Goal: Task Accomplishment & Management: Use online tool/utility

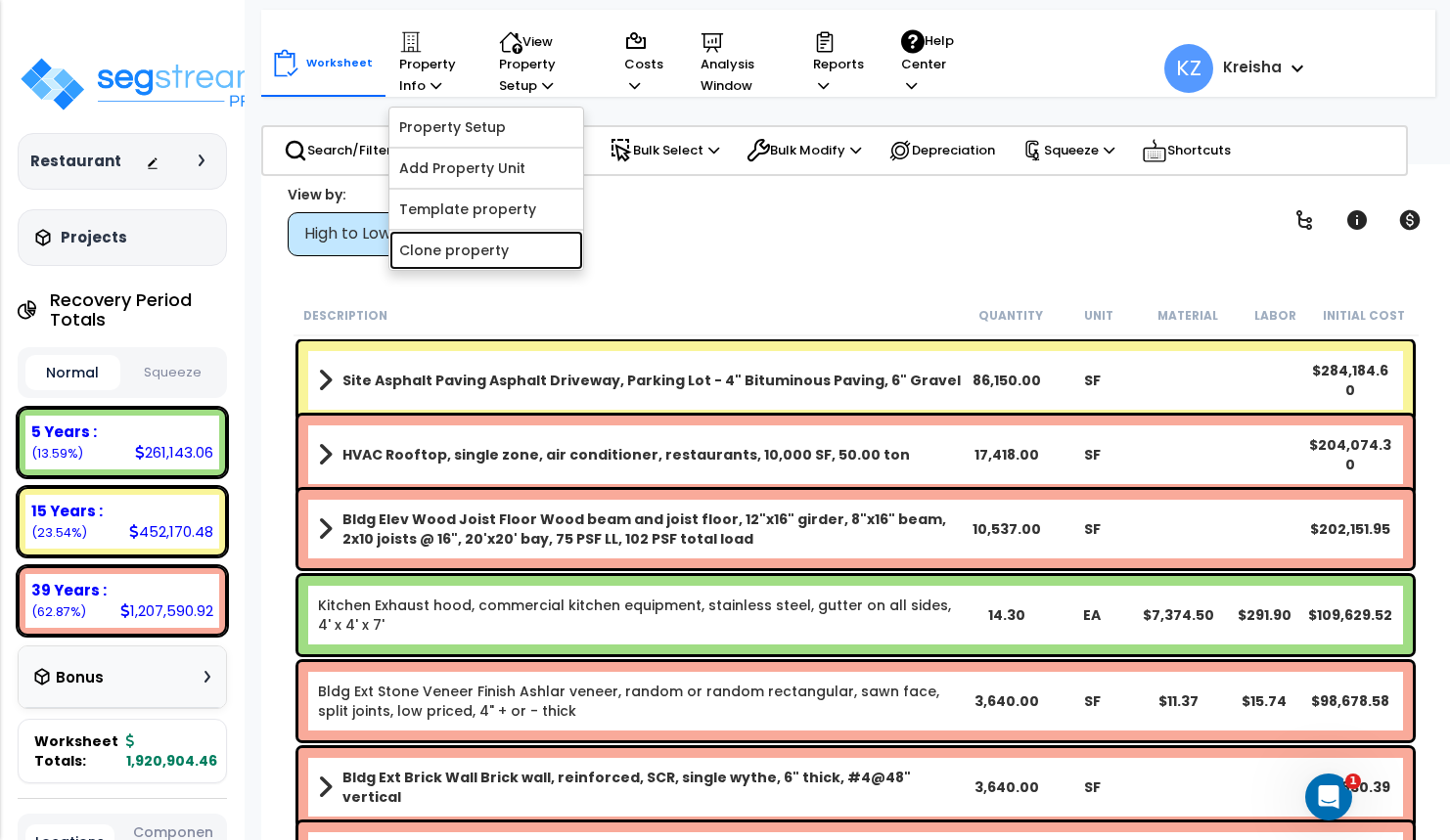
click at [435, 247] on link "Clone property" at bounding box center [486, 250] width 194 height 39
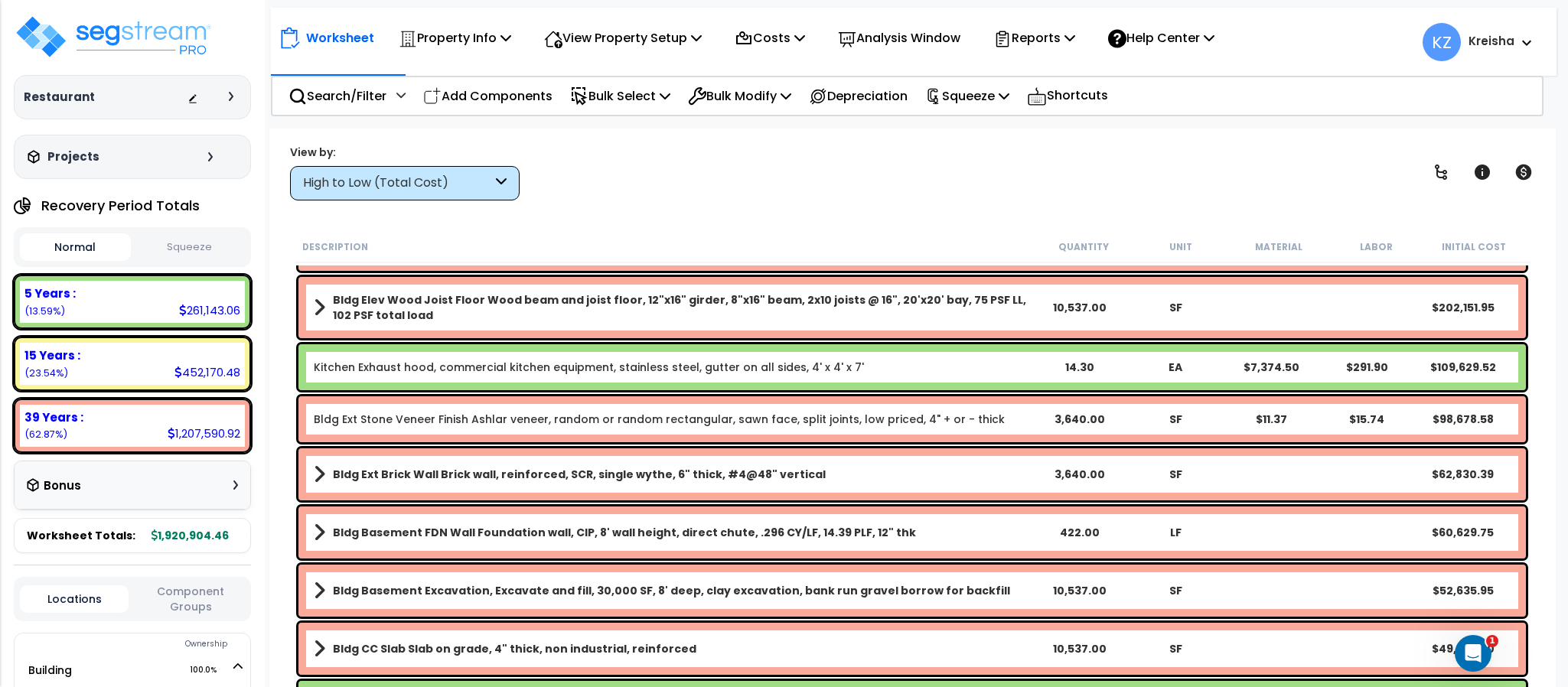
scroll to position [100, 0]
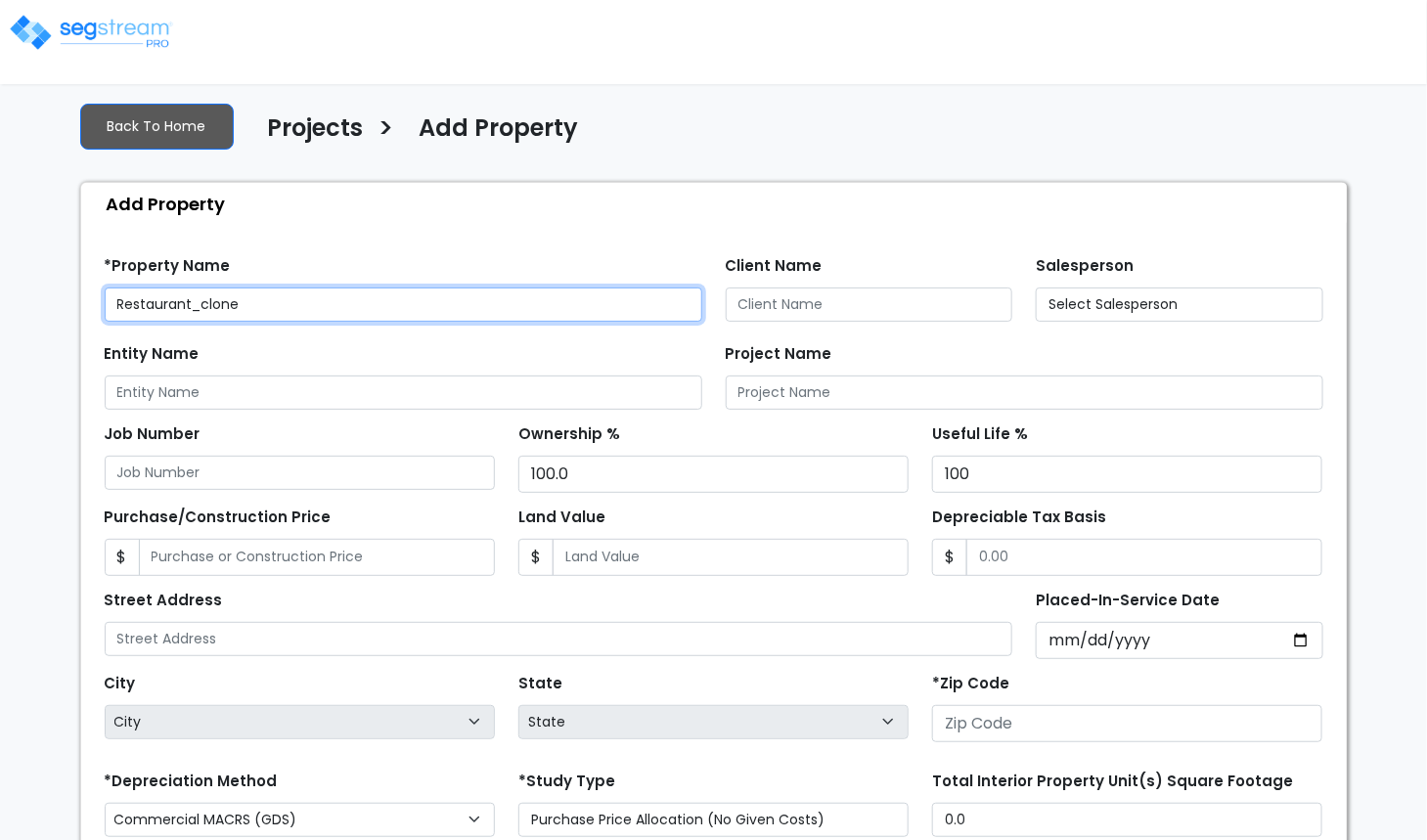
type input "80206"
select select "2000"
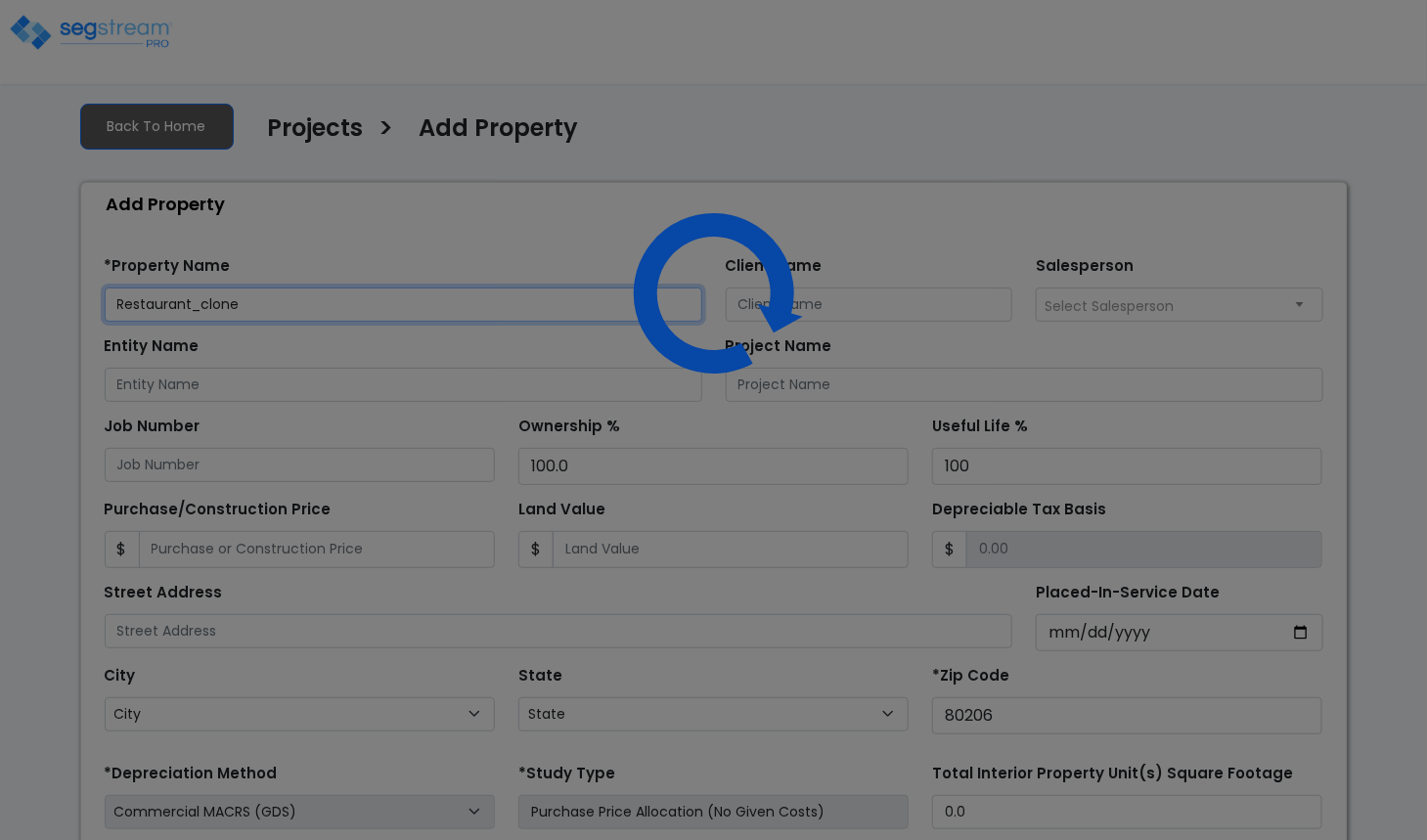
select select "CO"
